Goal: Find specific page/section: Find specific page/section

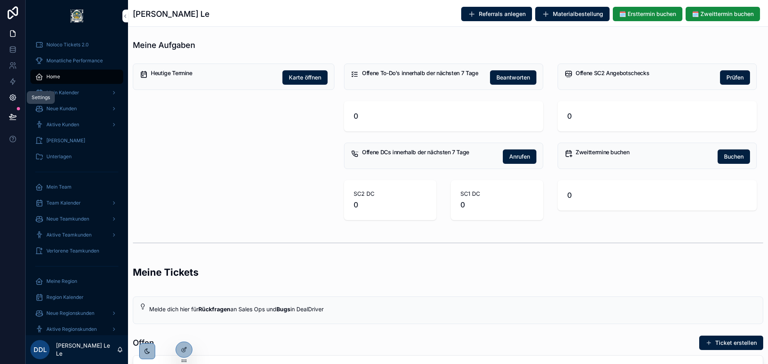
click at [14, 98] on icon at bounding box center [13, 98] width 8 height 8
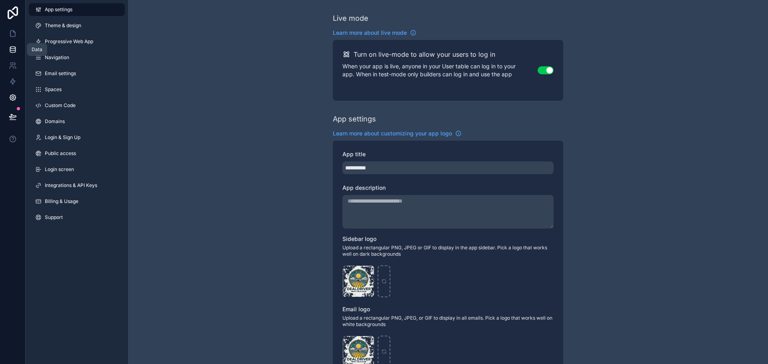
click at [15, 50] on icon at bounding box center [12, 49] width 5 height 3
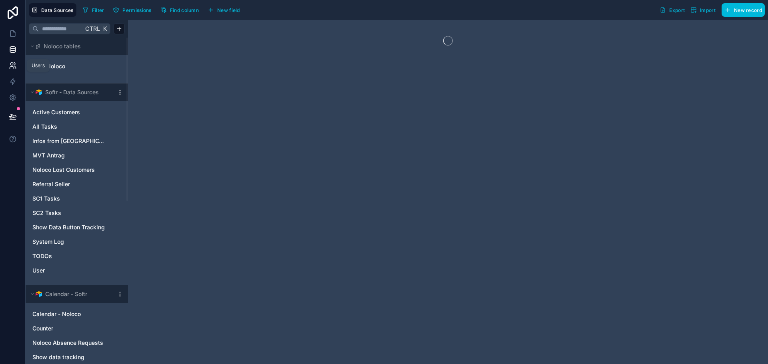
click at [16, 66] on icon at bounding box center [13, 66] width 8 height 8
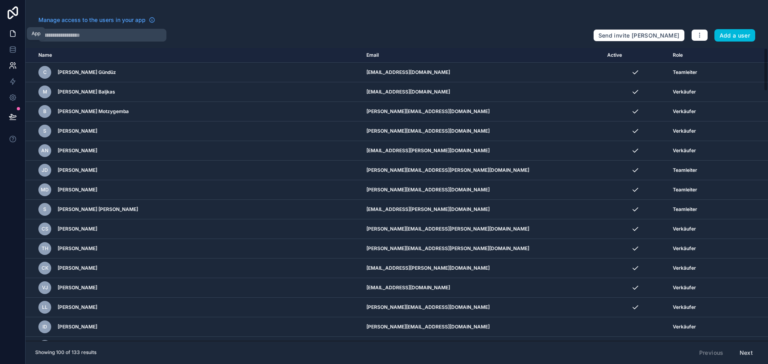
click at [4, 35] on link at bounding box center [12, 34] width 25 height 16
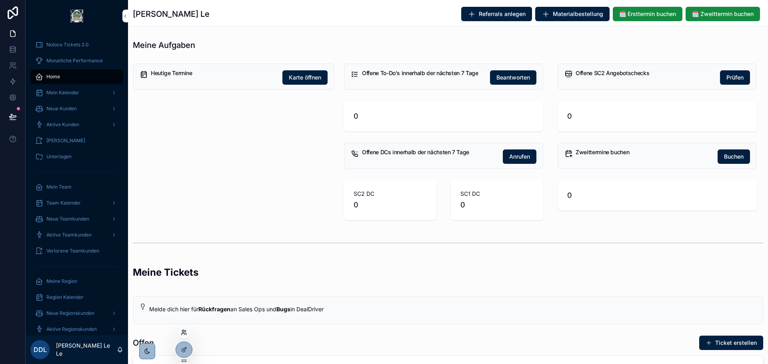
click at [186, 333] on icon at bounding box center [184, 333] width 6 height 6
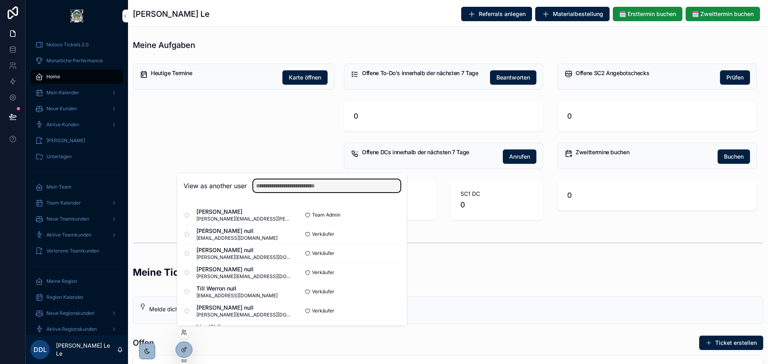
click at [271, 190] on input "text" at bounding box center [326, 186] width 147 height 13
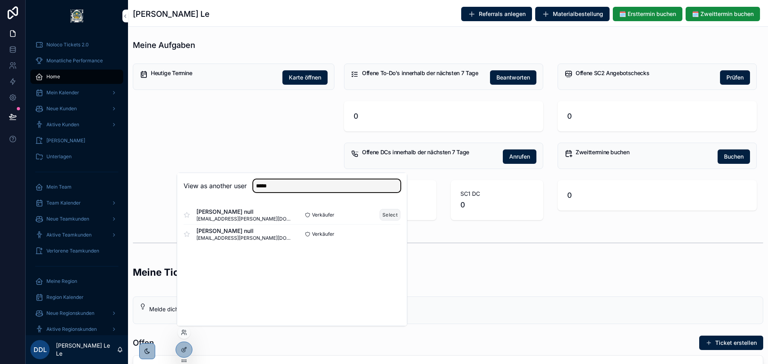
type input "*****"
click at [386, 214] on button "Select" at bounding box center [390, 215] width 21 height 12
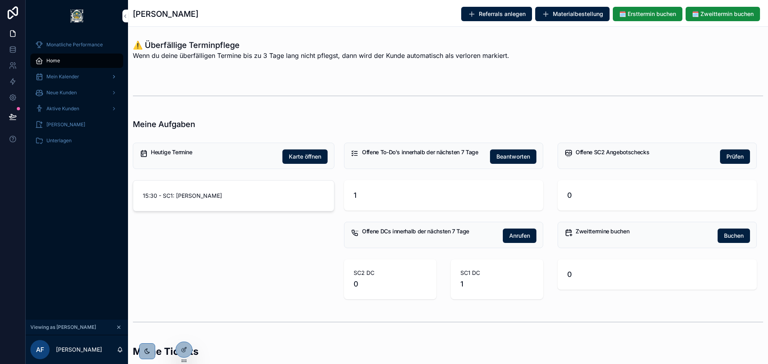
click at [70, 80] on span "Mein Kalender" at bounding box center [62, 77] width 33 height 6
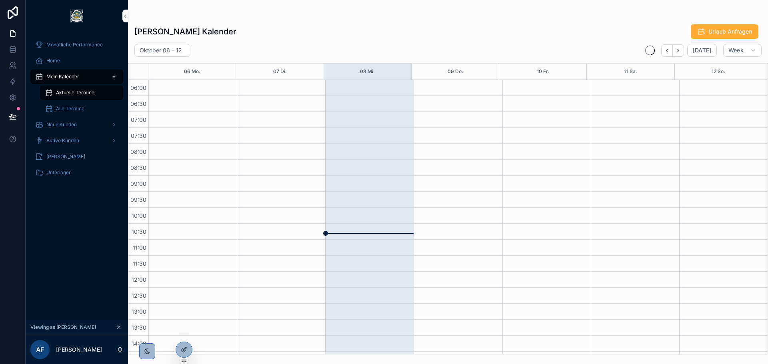
scroll to position [192, 0]
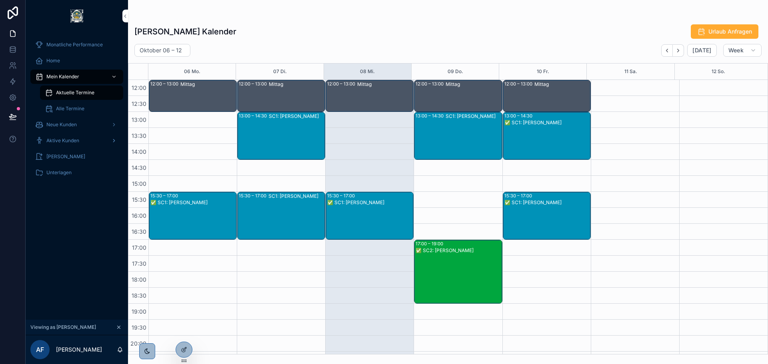
click at [76, 139] on span "Aktive Kunden" at bounding box center [62, 141] width 33 height 6
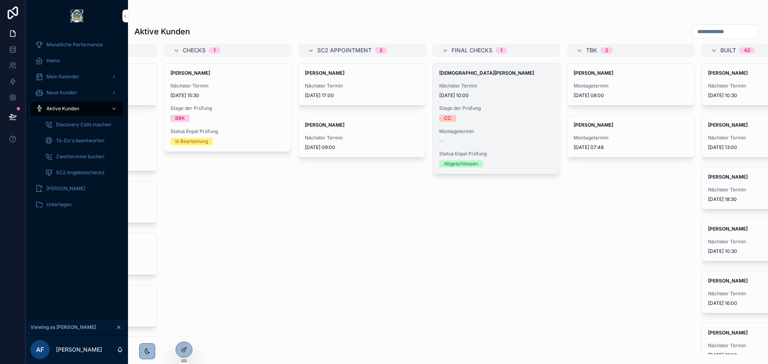
scroll to position [0, 307]
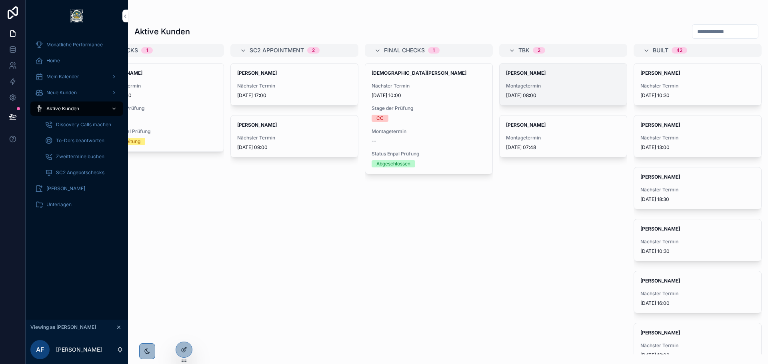
click at [553, 93] on span "29.10.2025 08:00" at bounding box center [563, 95] width 114 height 6
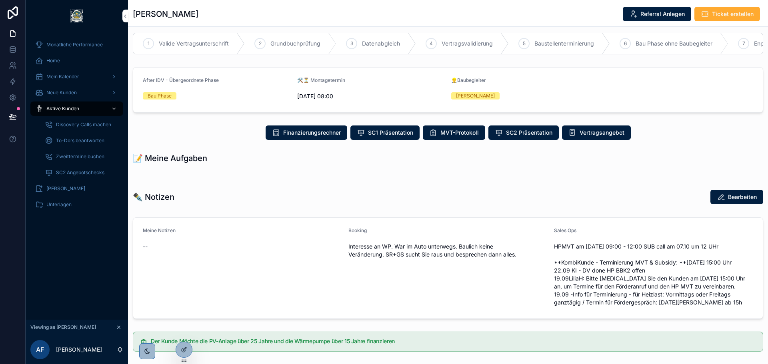
scroll to position [308, 0]
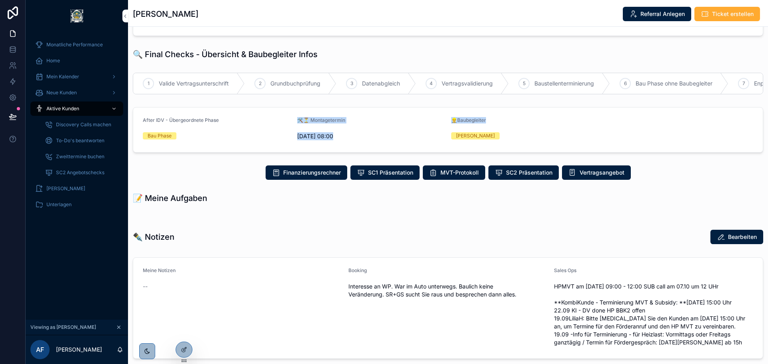
drag, startPoint x: 293, startPoint y: 125, endPoint x: 507, endPoint y: 120, distance: 213.3
click at [506, 120] on form "After IDV - Übergeordnete Phase Bau Phase 🛠️⏳ Montagetermin 29.10.2025 08:00 👷‍…" at bounding box center [448, 130] width 630 height 45
click at [511, 121] on div "👷‍♂️Baubegleiter" at bounding box center [525, 122] width 148 height 10
click at [516, 124] on div "👷‍♂️Baubegleiter" at bounding box center [525, 122] width 148 height 10
click at [334, 130] on div "29.10.2025 08:00" at bounding box center [371, 136] width 148 height 13
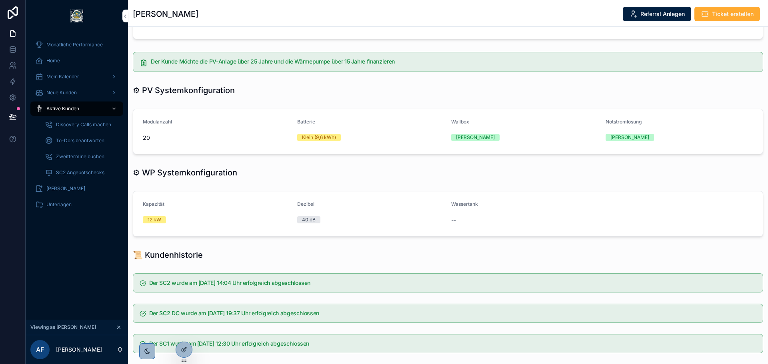
scroll to position [709, 0]
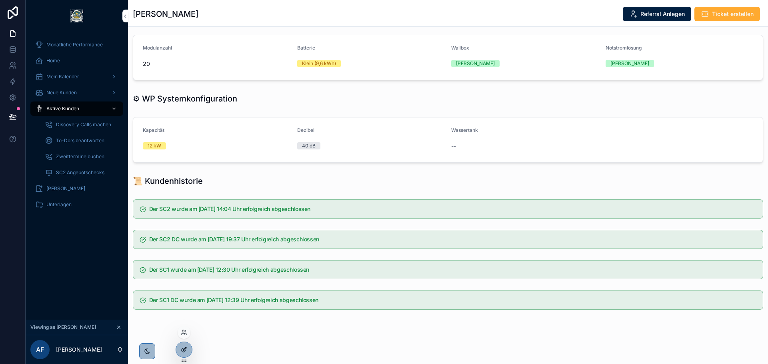
click at [185, 346] on div at bounding box center [184, 349] width 16 height 15
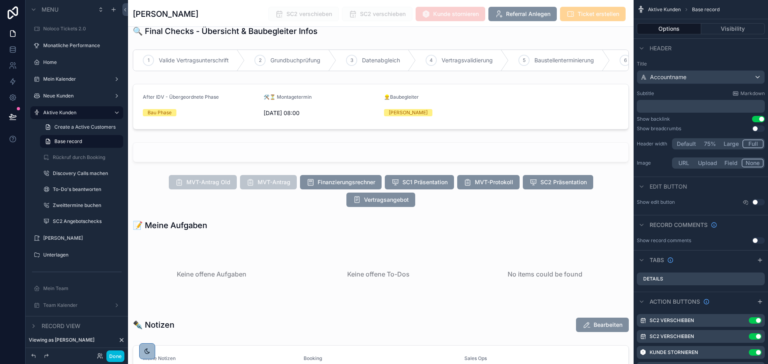
scroll to position [949, 0]
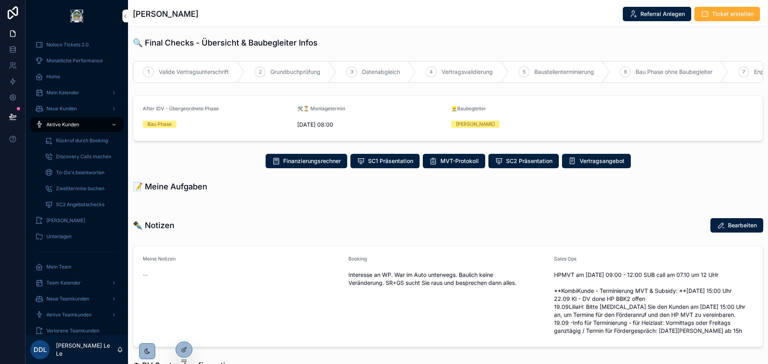
scroll to position [360, 0]
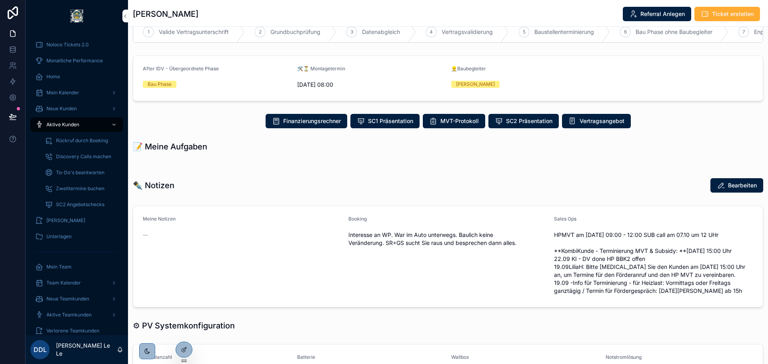
drag, startPoint x: 294, startPoint y: 77, endPoint x: 520, endPoint y: 84, distance: 226.2
click at [520, 84] on form "After IDV - Übergeordnete Phase Bau Phase 🛠️⏳ Montagetermin 29.10.2025 08:00 👷‍…" at bounding box center [448, 78] width 630 height 45
click at [520, 84] on div "Ralf Kuehnapfel" at bounding box center [525, 84] width 148 height 7
drag, startPoint x: 532, startPoint y: 87, endPoint x: 290, endPoint y: 70, distance: 241.8
click at [290, 70] on form "After IDV - Übergeordnete Phase Bau Phase 🛠️⏳ Montagetermin 29.10.2025 08:00 👷‍…" at bounding box center [448, 78] width 630 height 45
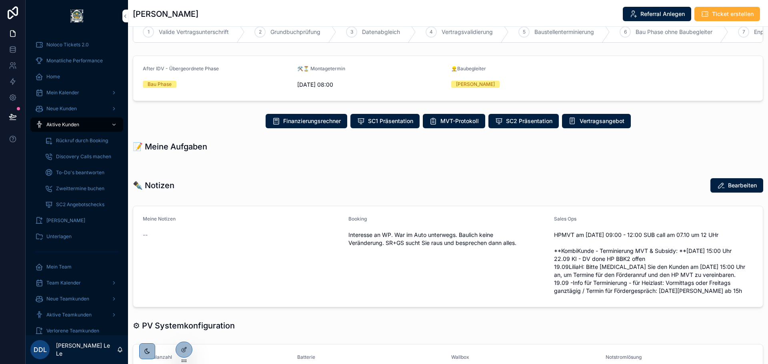
click at [297, 75] on div "🛠️⏳ Montagetermin 29.10.2025 08:00" at bounding box center [371, 79] width 148 height 26
click at [491, 78] on div "Ralf Kuehnapfel" at bounding box center [525, 84] width 148 height 12
drag, startPoint x: 503, startPoint y: 83, endPoint x: 292, endPoint y: 66, distance: 212.0
click at [298, 84] on span "[DATE] 08:00" at bounding box center [371, 85] width 148 height 8
drag, startPoint x: 296, startPoint y: 82, endPoint x: 491, endPoint y: 80, distance: 195.7
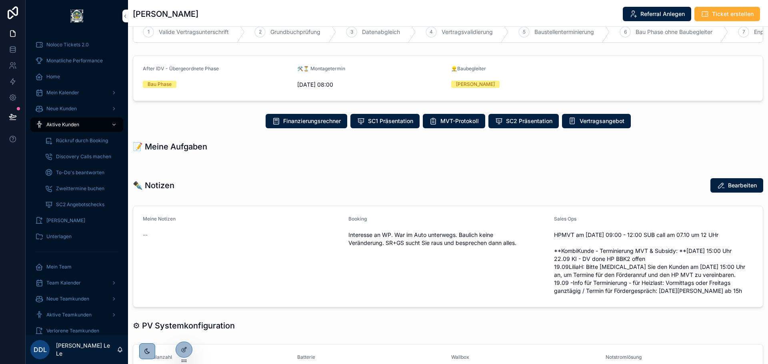
click at [491, 80] on form "After IDV - Übergeordnete Phase Bau Phase 🛠️⏳ Montagetermin [DATE] 08:00 👷‍♂️Ba…" at bounding box center [448, 78] width 630 height 45
click at [506, 81] on div "[PERSON_NAME]" at bounding box center [525, 84] width 148 height 7
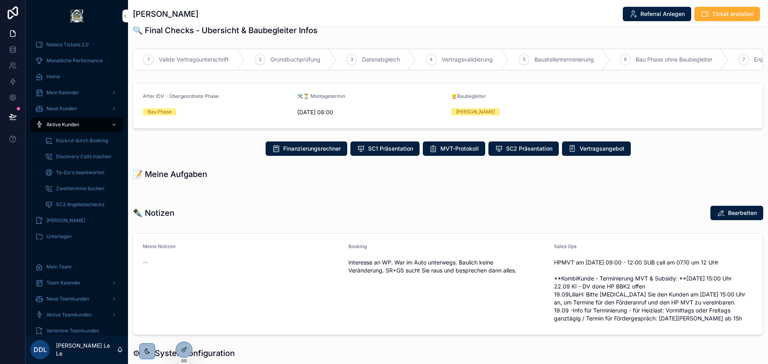
scroll to position [320, 0]
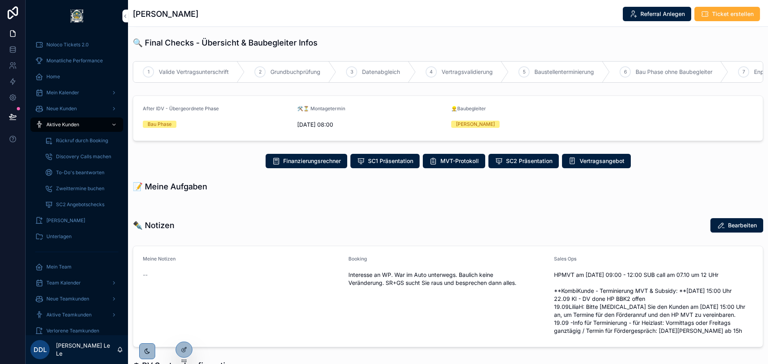
click at [505, 108] on div "👷‍♂️Baubegleiter" at bounding box center [525, 111] width 148 height 10
drag, startPoint x: 510, startPoint y: 119, endPoint x: 334, endPoint y: 110, distance: 176.3
click at [334, 110] on form "After IDV - Übergeordnete Phase Bau Phase 🛠️⏳ Montagetermin [DATE] 08:00 👷‍♂️Ba…" at bounding box center [448, 118] width 630 height 45
click at [334, 110] on div "🛠️⏳ Montagetermin" at bounding box center [371, 111] width 148 height 10
drag, startPoint x: 445, startPoint y: 100, endPoint x: 502, endPoint y: 116, distance: 59.2
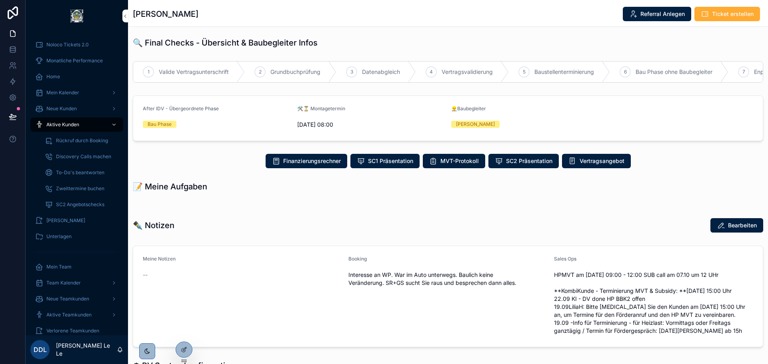
click at [502, 116] on form "After IDV - Übergeordnete Phase Bau Phase 🛠️⏳ Montagetermin [DATE] 08:00 👷‍♂️Ba…" at bounding box center [448, 118] width 630 height 45
click at [502, 118] on div "[PERSON_NAME]" at bounding box center [525, 124] width 148 height 12
click at [499, 118] on div "[PERSON_NAME]" at bounding box center [525, 124] width 148 height 12
drag, startPoint x: 502, startPoint y: 122, endPoint x: 460, endPoint y: 109, distance: 44.0
click at [460, 109] on div "👷‍♂️Baubegleiter [PERSON_NAME]" at bounding box center [525, 119] width 148 height 26
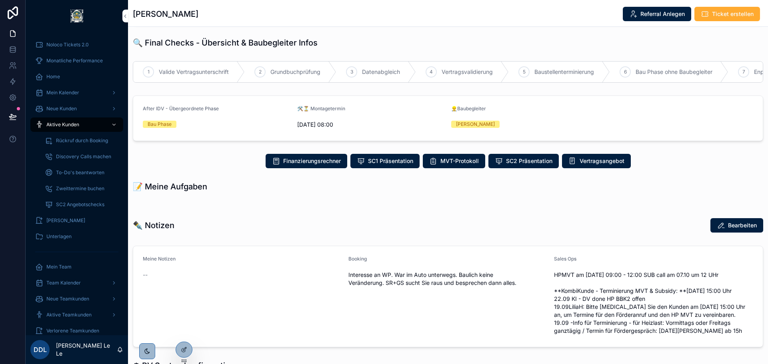
click at [451, 106] on span "👷‍♂️Baubegleiter" at bounding box center [468, 109] width 35 height 6
drag, startPoint x: 297, startPoint y: 107, endPoint x: 346, endPoint y: 119, distance: 50.4
click at [348, 116] on div "🛠️⏳ Montagetermin 29.10.2025 08:00" at bounding box center [371, 119] width 148 height 26
click at [346, 121] on span "[DATE] 08:00" at bounding box center [371, 125] width 148 height 8
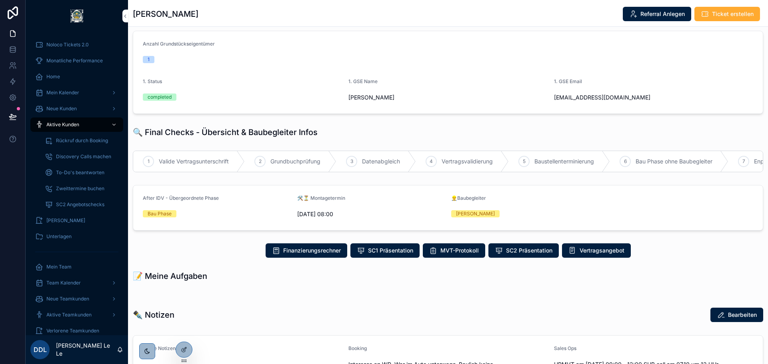
scroll to position [160, 0]
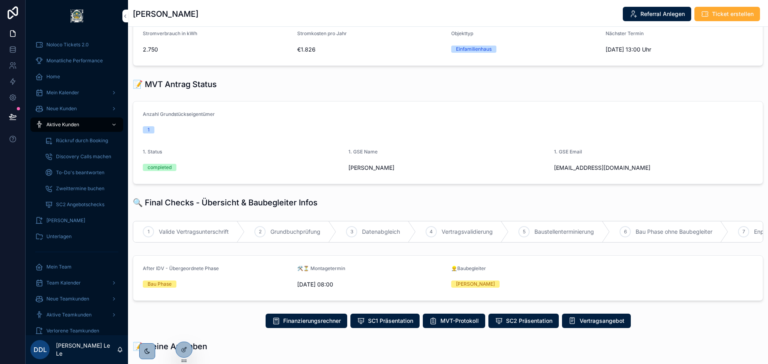
drag, startPoint x: 310, startPoint y: 284, endPoint x: 499, endPoint y: 286, distance: 189.3
click at [499, 286] on form "After IDV - Übergeordnete Phase Bau Phase 🛠️⏳ Montagetermin [DATE] 08:00 👷‍♂️Ba…" at bounding box center [448, 278] width 630 height 45
click at [507, 286] on div "[PERSON_NAME]" at bounding box center [525, 284] width 148 height 12
drag, startPoint x: 518, startPoint y: 285, endPoint x: 298, endPoint y: 267, distance: 220.0
click at [298, 267] on form "After IDV - Übergeordnete Phase Bau Phase 🛠️⏳ Montagetermin [DATE] 08:00 👷‍♂️Ba…" at bounding box center [448, 278] width 630 height 45
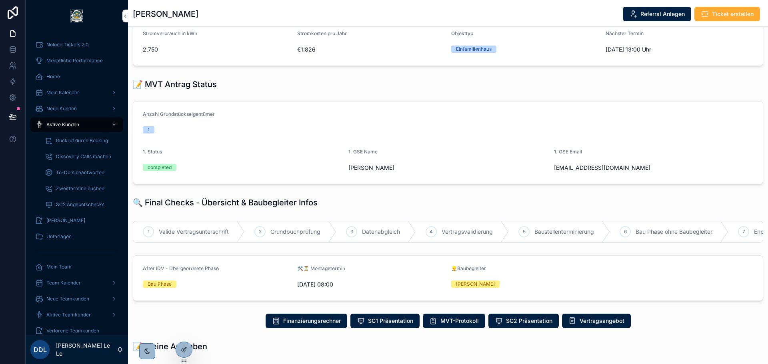
click at [388, 266] on div "🛠️⏳ Montagetermin" at bounding box center [371, 271] width 148 height 10
click at [376, 266] on div "🛠️⏳ Montagetermin" at bounding box center [371, 271] width 148 height 10
drag, startPoint x: 298, startPoint y: 265, endPoint x: 365, endPoint y: 268, distance: 67.3
click at [365, 268] on div "🛠️⏳ Montagetermin" at bounding box center [371, 271] width 148 height 10
click at [366, 268] on div "🛠️⏳ Montagetermin" at bounding box center [371, 271] width 148 height 10
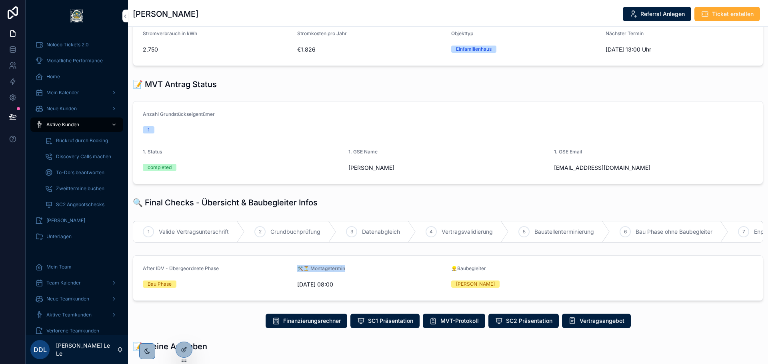
click at [366, 268] on div "🛠️⏳ Montagetermin" at bounding box center [371, 271] width 148 height 10
drag, startPoint x: 293, startPoint y: 270, endPoint x: 391, endPoint y: 270, distance: 98.0
click at [391, 270] on form "After IDV - Übergeordnete Phase Bau Phase 🛠️⏳ Montagetermin [DATE] 08:00 👷‍♂️Ba…" at bounding box center [448, 278] width 630 height 45
click at [415, 270] on div "🛠️⏳ Montagetermin" at bounding box center [371, 271] width 148 height 10
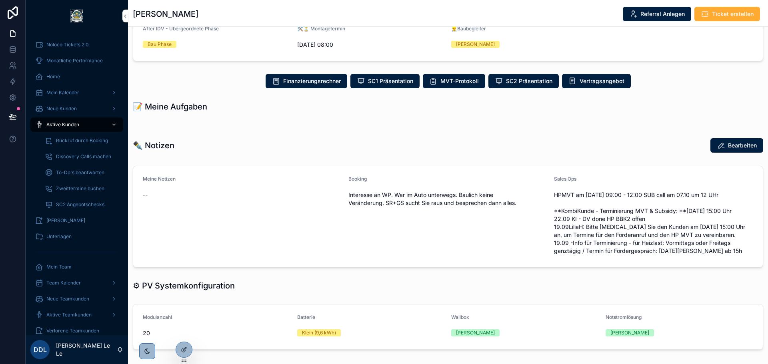
scroll to position [520, 0]
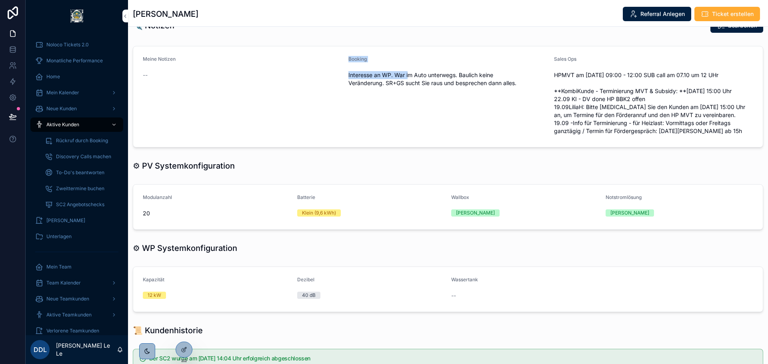
drag, startPoint x: 389, startPoint y: 70, endPoint x: 431, endPoint y: 70, distance: 42.0
click at [419, 70] on form "Meine Notizen -- Booking Interesse an WP. War im Auto unterwegs. Baulich keine …" at bounding box center [448, 96] width 630 height 101
click at [433, 71] on span "Interesse an WP. War im Auto unterwegs. Baulich keine Veränderung. SR+GS sucht …" at bounding box center [447, 79] width 199 height 16
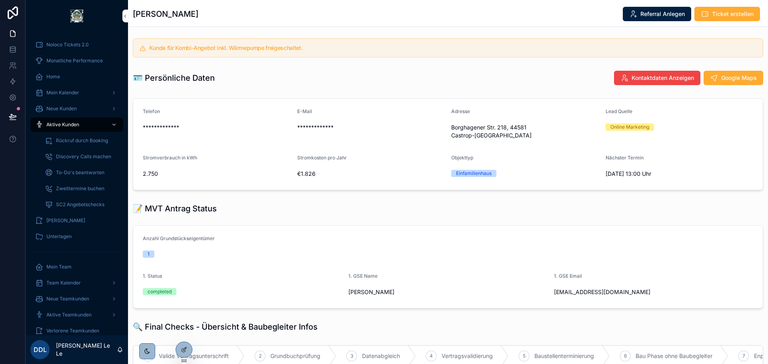
scroll to position [0, 0]
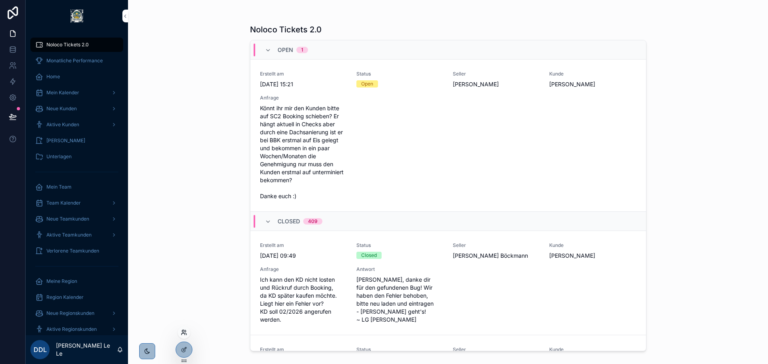
click at [186, 335] on icon at bounding box center [184, 333] width 6 height 6
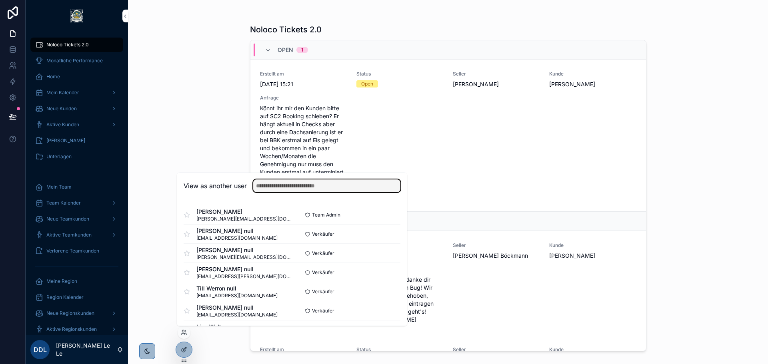
click at [262, 183] on input "text" at bounding box center [326, 186] width 147 height 13
type input "*****"
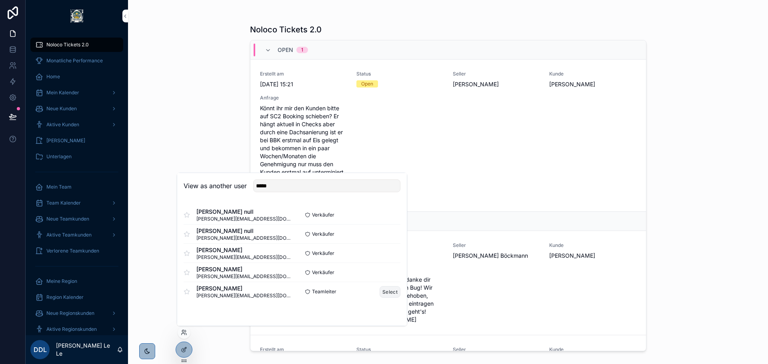
click at [391, 294] on button "Select" at bounding box center [390, 292] width 21 height 12
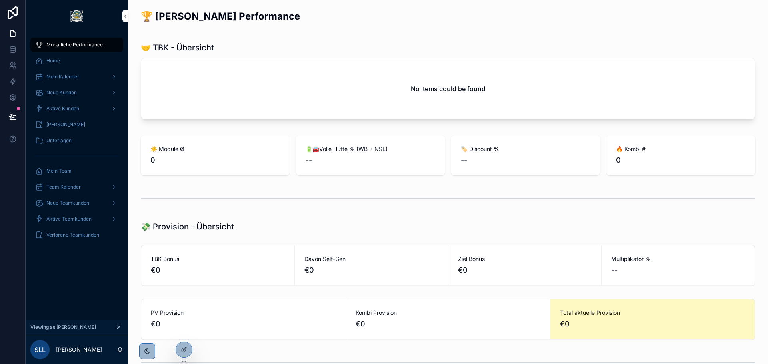
click at [73, 106] on span "Aktive Kunden" at bounding box center [62, 109] width 33 height 6
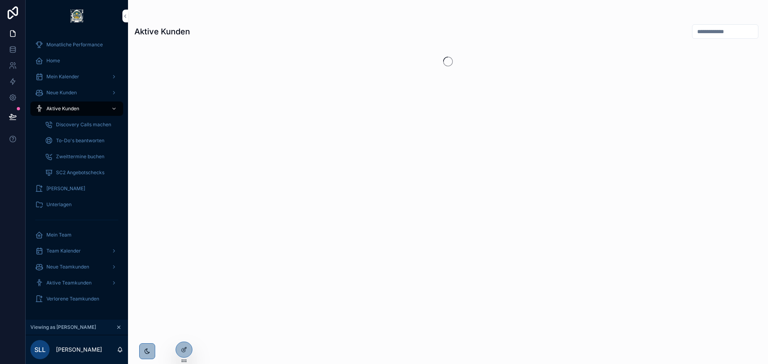
click at [84, 124] on span "Discovery Calls machen" at bounding box center [83, 125] width 55 height 6
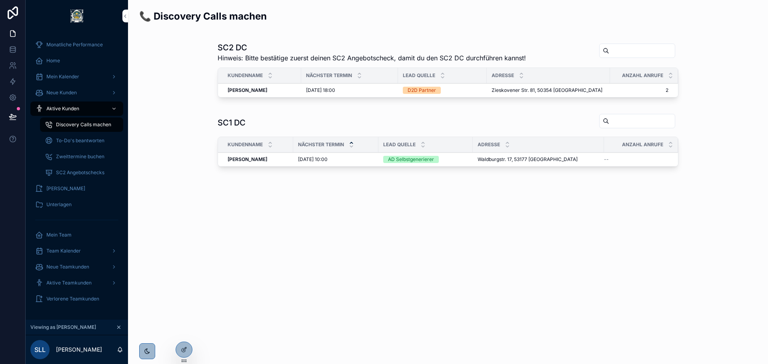
click at [345, 161] on div "[DATE] 10:00 [DATE] 10:00" at bounding box center [336, 159] width 76 height 6
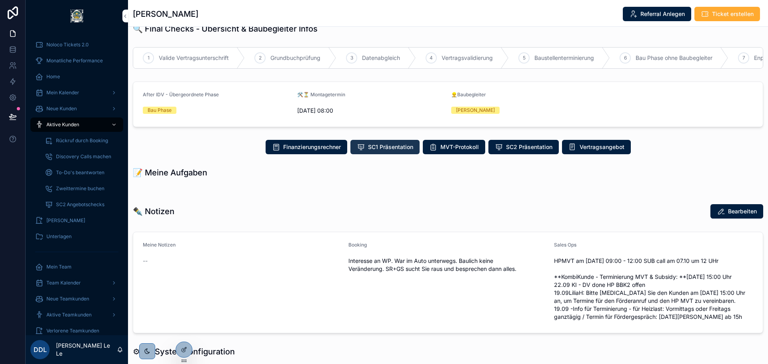
scroll to position [320, 0]
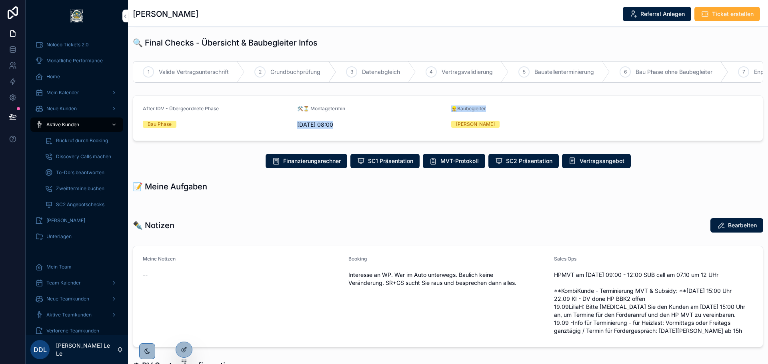
drag, startPoint x: 437, startPoint y: 101, endPoint x: 566, endPoint y: 113, distance: 129.8
click at [566, 113] on form "After IDV - Übergeordnete Phase Bau Phase 🛠️⏳ Montagetermin [DATE] 08:00 👷‍♂️Ba…" at bounding box center [448, 118] width 630 height 45
click at [566, 113] on div "👷‍♂️Baubegleiter [PERSON_NAME]" at bounding box center [525, 119] width 148 height 26
click at [560, 116] on div "👷‍♂️Baubegleiter [PERSON_NAME]" at bounding box center [525, 119] width 148 height 26
click at [521, 114] on div "👷‍♂️Baubegleiter [PERSON_NAME]" at bounding box center [525, 119] width 148 height 26
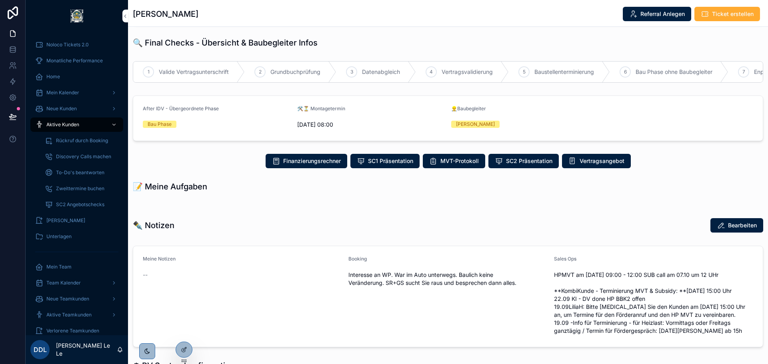
click at [523, 115] on div "👷‍♂️Baubegleiter [PERSON_NAME]" at bounding box center [525, 119] width 148 height 26
click at [444, 97] on form "After IDV - Übergeordnete Phase Bau Phase 🛠️⏳ Montagetermin [DATE] 08:00 👷‍♂️Ba…" at bounding box center [448, 118] width 630 height 45
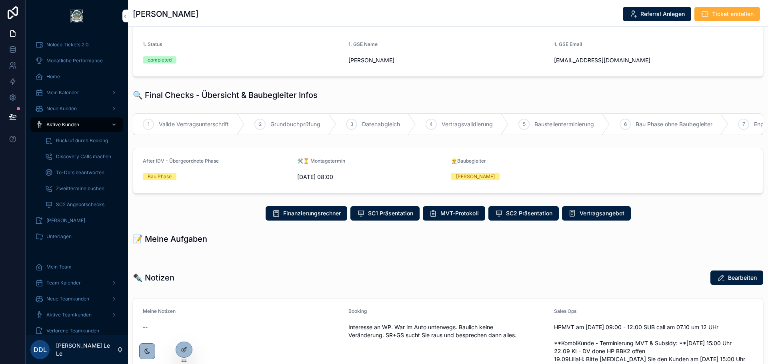
scroll to position [200, 0]
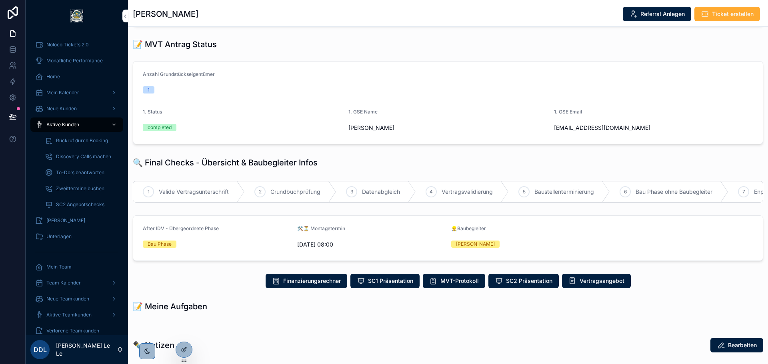
click at [274, 220] on form "After IDV - Übergeordnete Phase Bau Phase 🛠️⏳ Montagetermin [DATE] 08:00 👷‍♂️Ba…" at bounding box center [448, 238] width 630 height 45
click at [238, 232] on div "After IDV - Übergeordnete Phase" at bounding box center [217, 231] width 148 height 10
click at [242, 226] on div "After IDV - Übergeordnete Phase" at bounding box center [217, 231] width 148 height 10
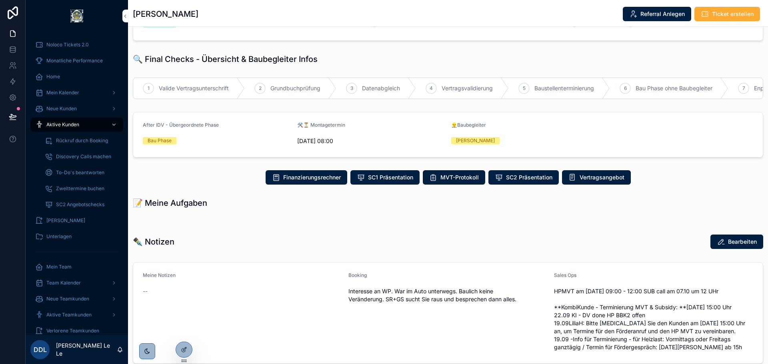
scroll to position [160, 0]
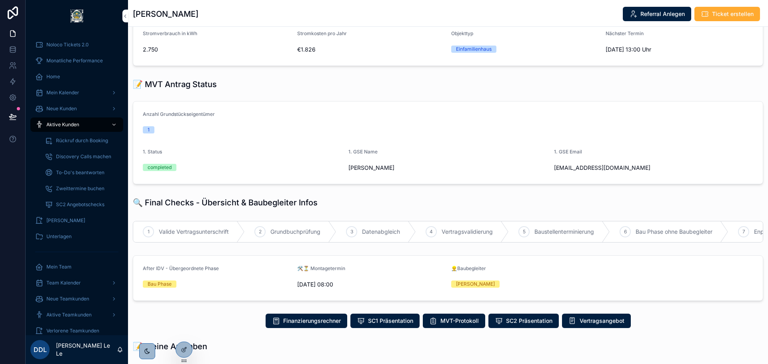
click at [234, 270] on div "After IDV - Übergeordnete Phase" at bounding box center [217, 271] width 148 height 10
click at [230, 270] on div "After IDV - Übergeordnete Phase" at bounding box center [217, 271] width 148 height 10
